Goal: Purchase product/service

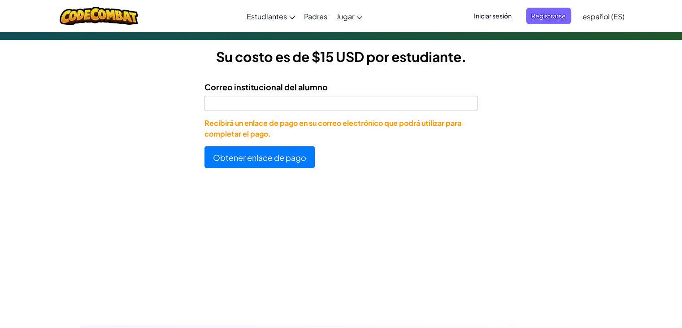
scroll to position [211, 0]
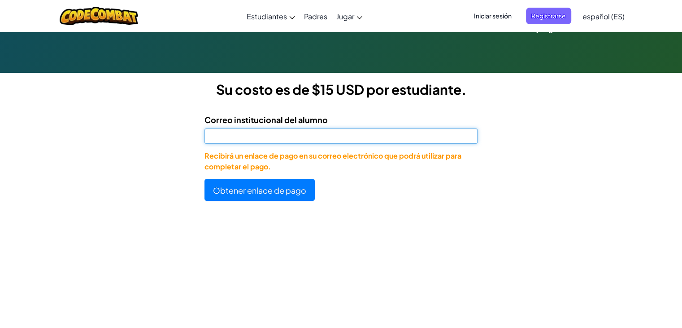
click at [350, 130] on input "Correo institucional del alumno" at bounding box center [341, 135] width 273 height 15
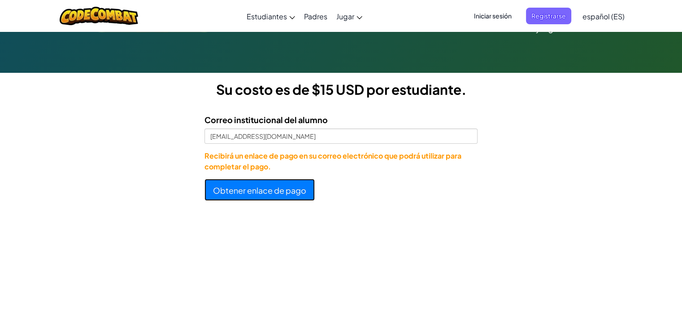
click at [242, 195] on button "Obtener enlace de pago" at bounding box center [260, 190] width 110 height 22
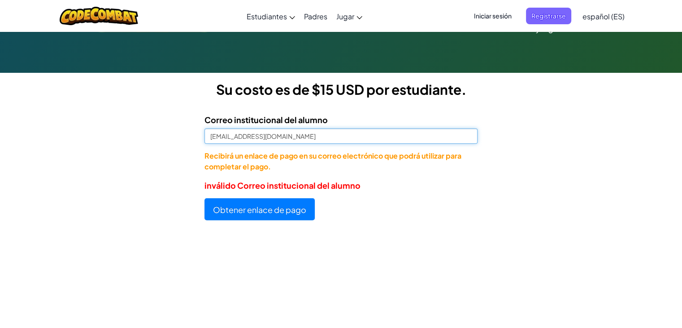
click at [319, 139] on input "AL07141300@tecmilenio.com" at bounding box center [341, 135] width 273 height 15
type input "AL07141300@tecmilenio.mx"
click at [205, 198] on button "Obtener enlace de pago" at bounding box center [260, 209] width 110 height 22
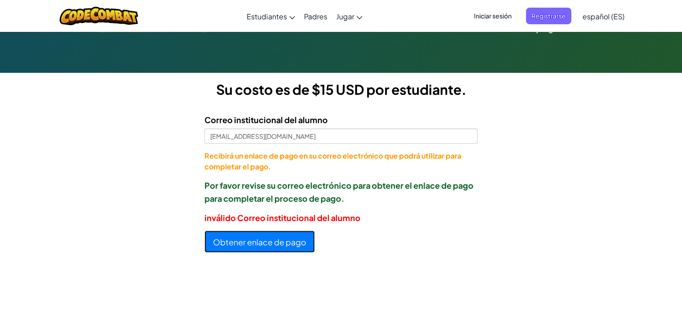
click at [250, 241] on font "Obtener enlace de pago" at bounding box center [259, 241] width 93 height 10
